Goal: Check status: Check status

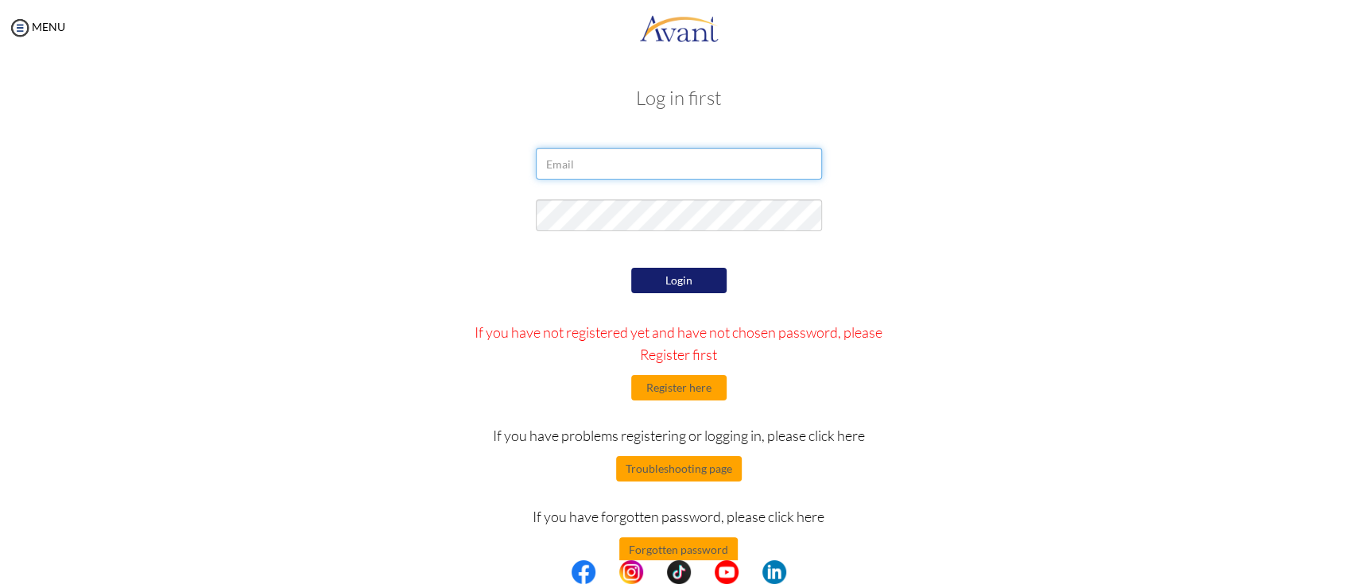
type input "[EMAIL_ADDRESS][DOMAIN_NAME]"
click at [691, 288] on button "Login" at bounding box center [678, 280] width 95 height 25
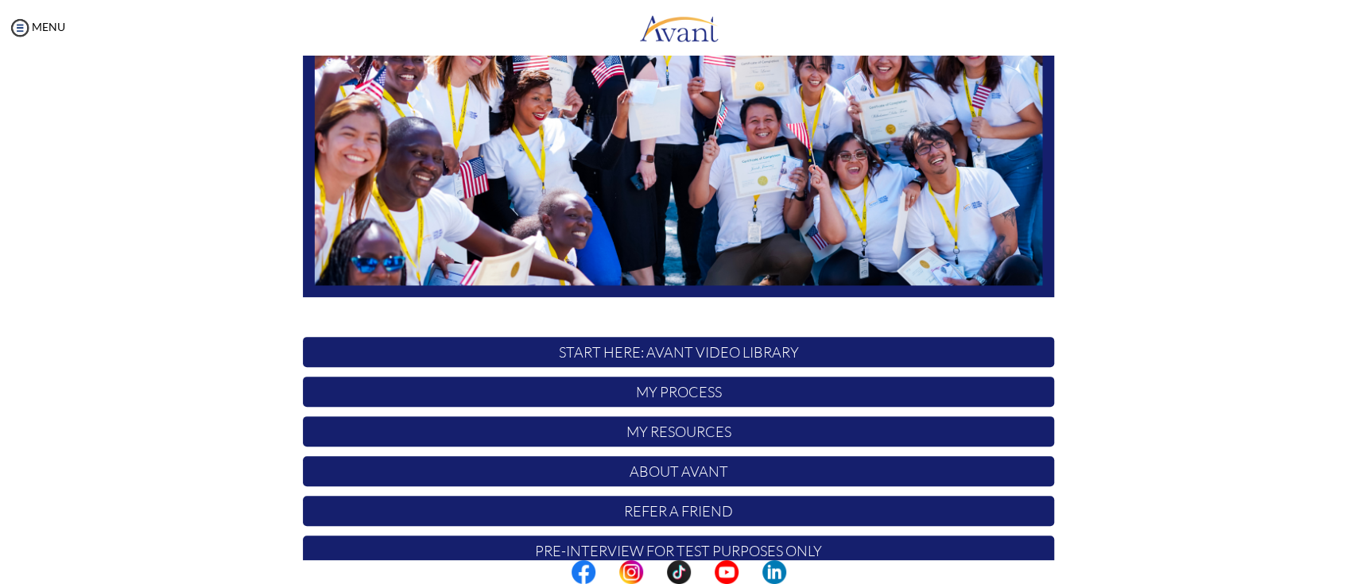
scroll to position [299, 0]
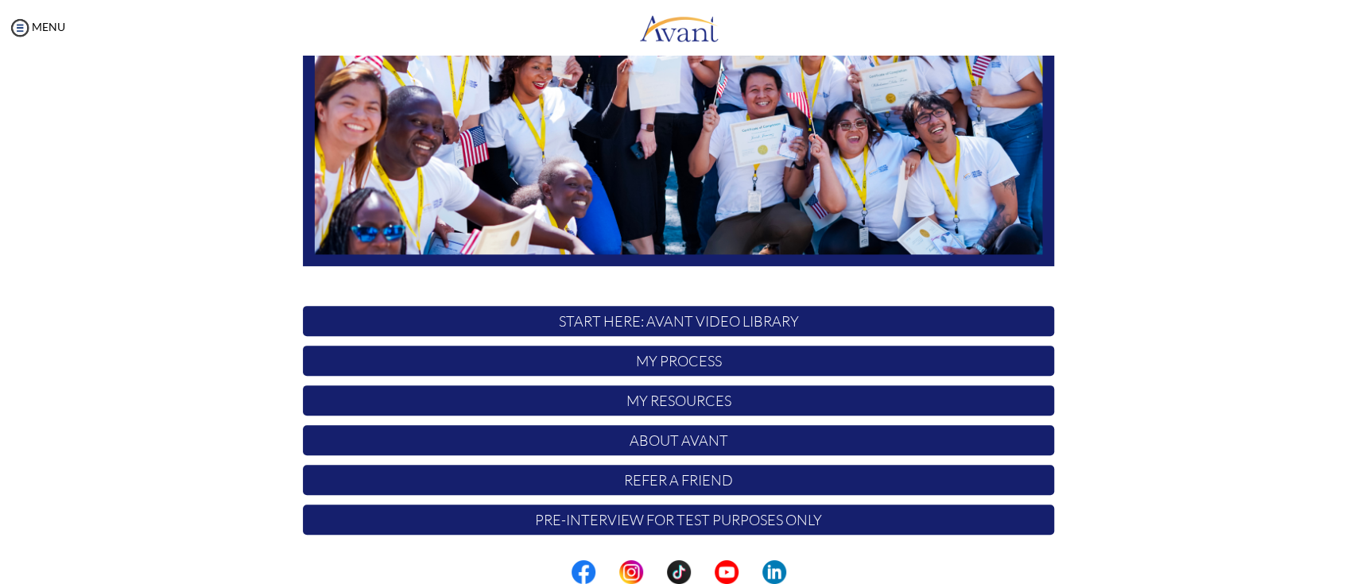
click at [658, 360] on p "My Process" at bounding box center [678, 361] width 751 height 30
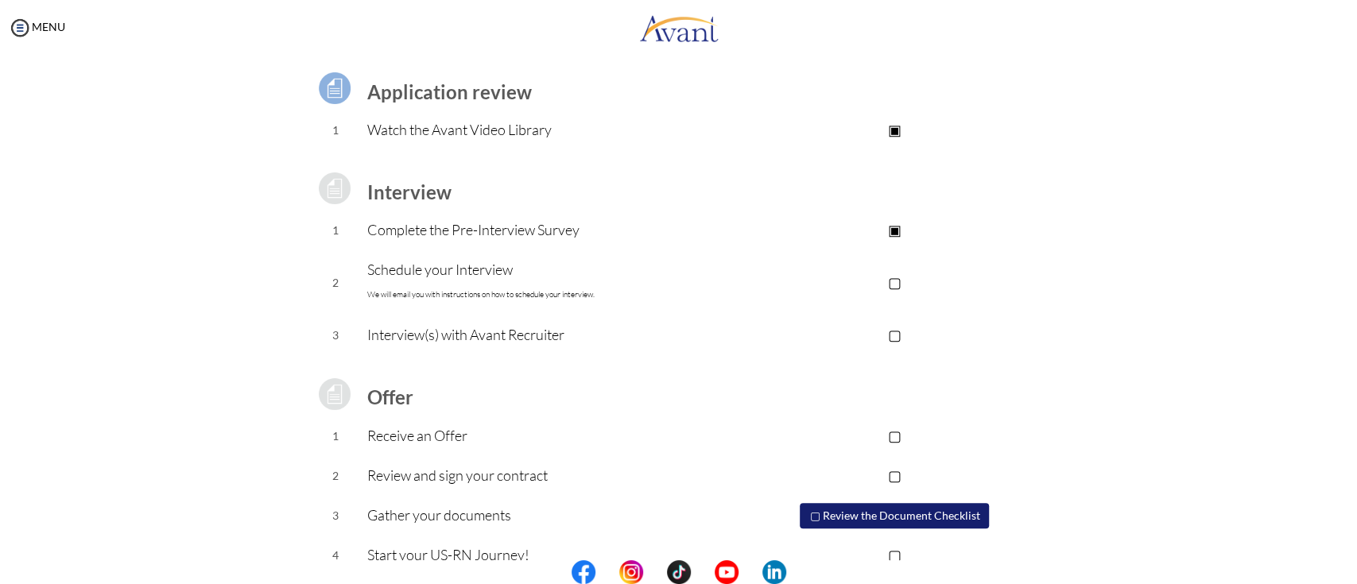
scroll to position [138, 0]
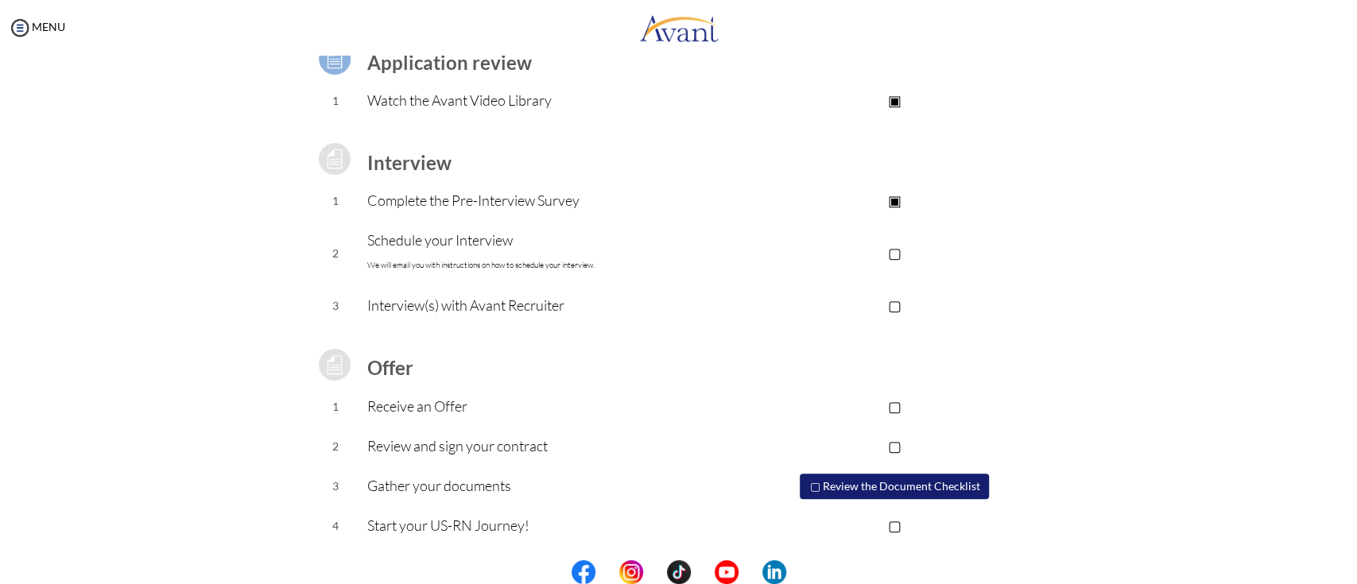
click at [893, 254] on p "▢" at bounding box center [895, 253] width 319 height 22
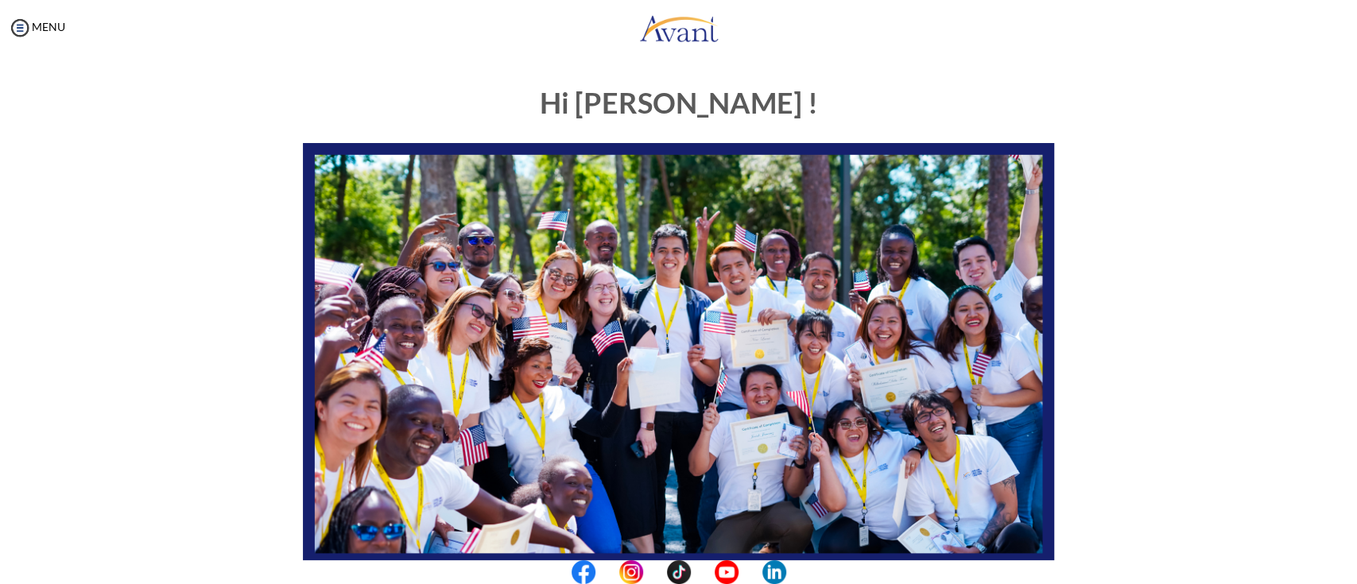
scroll to position [299, 0]
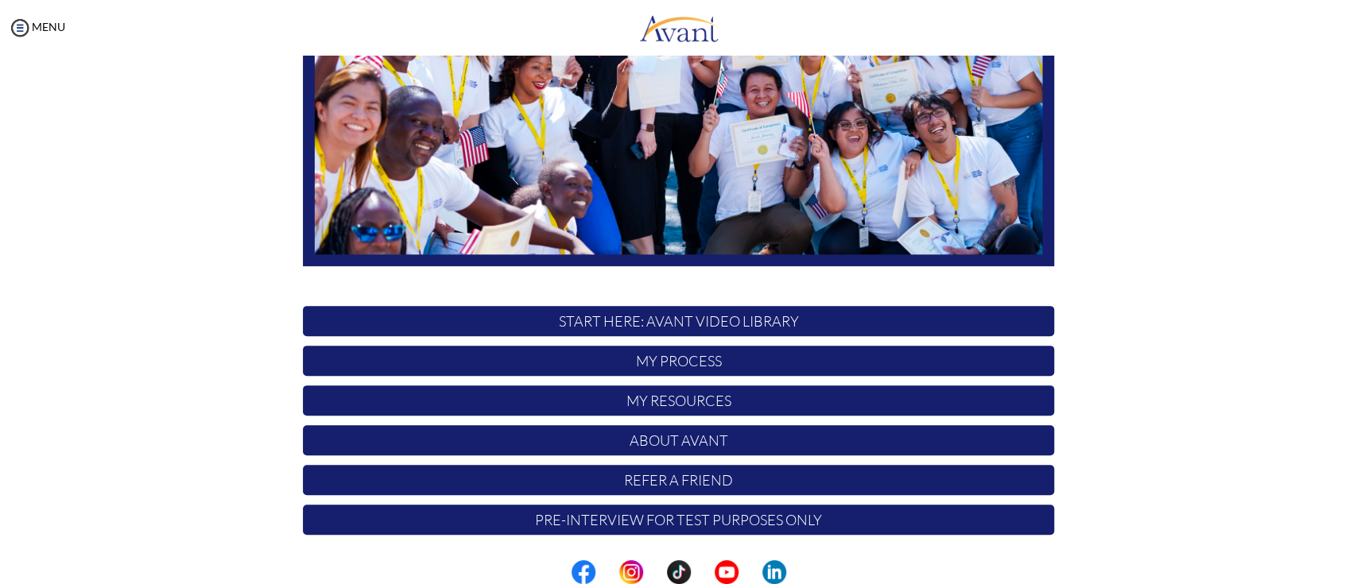
click at [679, 366] on p "My Process" at bounding box center [678, 361] width 751 height 30
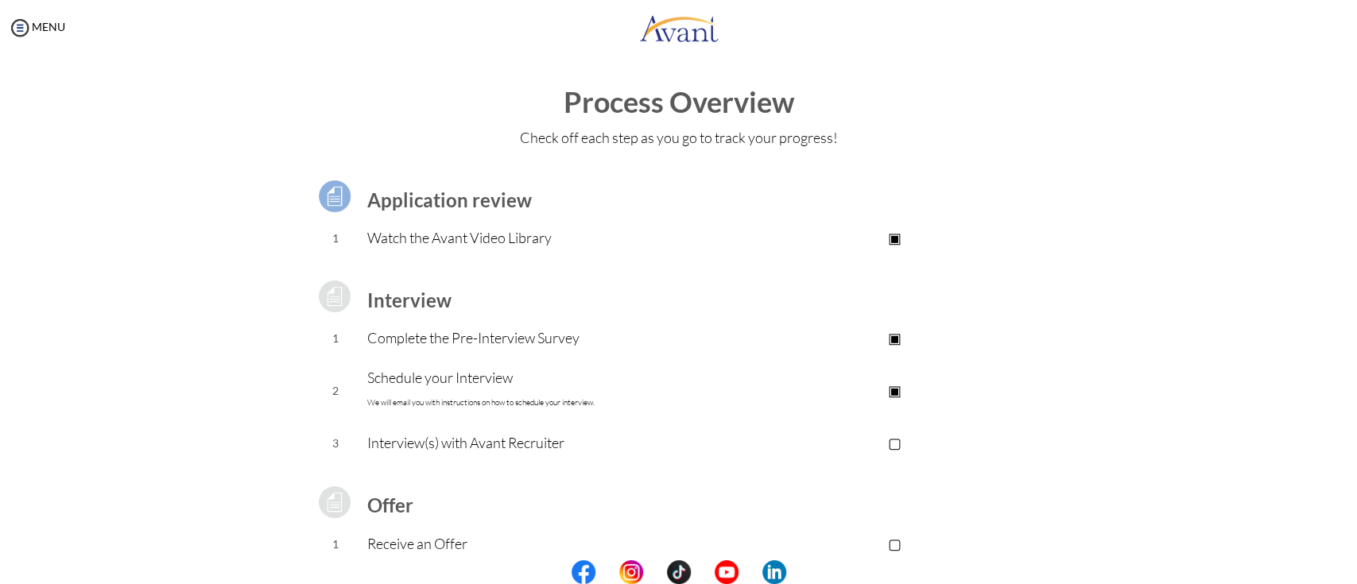
scroll to position [0, 0]
